Goal: Check status: Check status

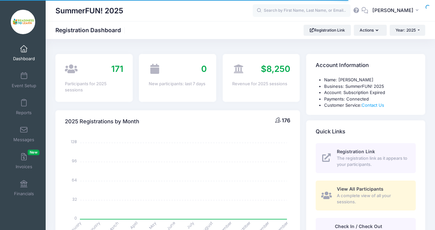
select select
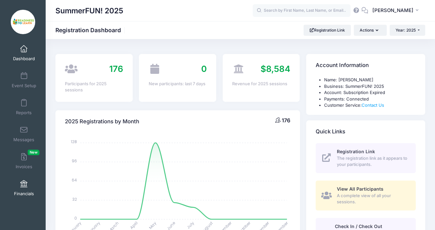
click at [24, 187] on span at bounding box center [24, 184] width 0 height 7
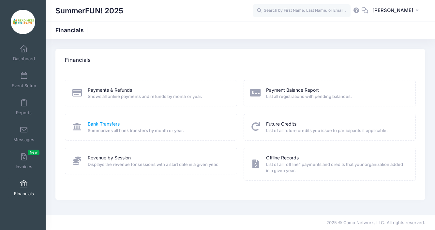
click at [96, 124] on link "Bank Transfers" at bounding box center [104, 124] width 32 height 7
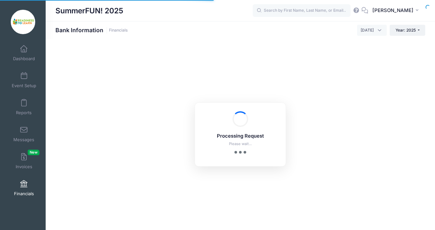
select select "10"
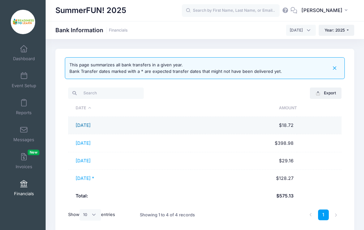
click at [89, 125] on link "[DATE]" at bounding box center [83, 126] width 15 height 6
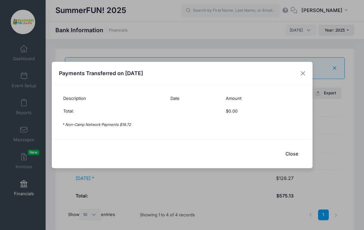
drag, startPoint x: 295, startPoint y: 154, endPoint x: 289, endPoint y: 153, distance: 5.3
click at [295, 154] on button "Close" at bounding box center [292, 154] width 26 height 14
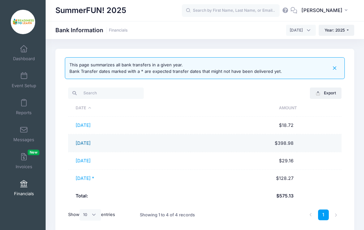
drag, startPoint x: 86, startPoint y: 147, endPoint x: 88, endPoint y: 144, distance: 3.6
click at [86, 147] on td "[DATE]" at bounding box center [129, 144] width 123 height 18
click at [89, 143] on link "[DATE]" at bounding box center [83, 143] width 15 height 6
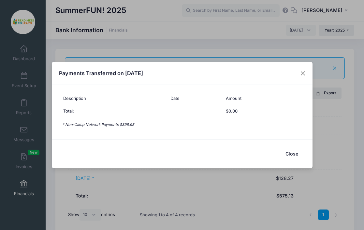
click at [293, 154] on button "Close" at bounding box center [292, 154] width 26 height 14
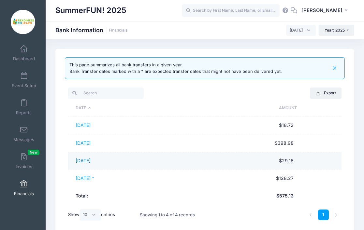
click at [82, 159] on link "[DATE]" at bounding box center [83, 161] width 15 height 6
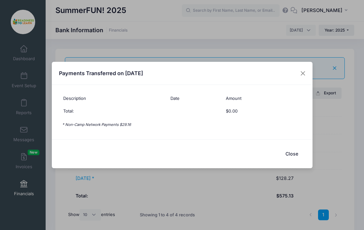
click at [295, 156] on button "Close" at bounding box center [292, 154] width 26 height 14
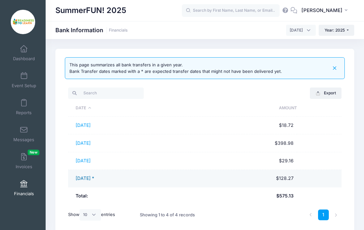
click at [89, 179] on link "[DATE] *" at bounding box center [85, 179] width 19 height 6
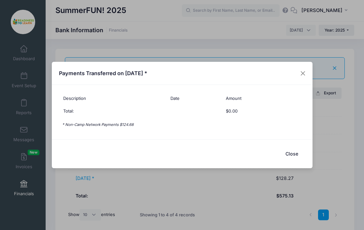
click at [295, 153] on button "Close" at bounding box center [292, 154] width 26 height 14
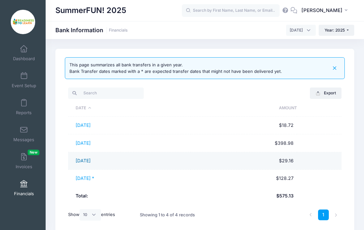
click at [85, 160] on link "[DATE]" at bounding box center [83, 161] width 15 height 6
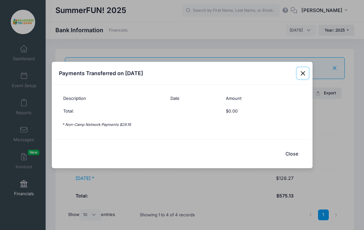
click at [305, 72] on button "Close" at bounding box center [303, 73] width 12 height 12
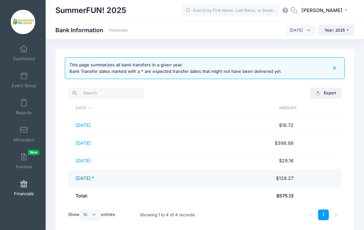
click at [87, 177] on link "[DATE] *" at bounding box center [85, 179] width 19 height 6
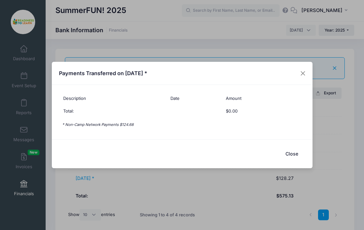
click at [295, 155] on button "Close" at bounding box center [292, 154] width 26 height 14
